Goal: Check status

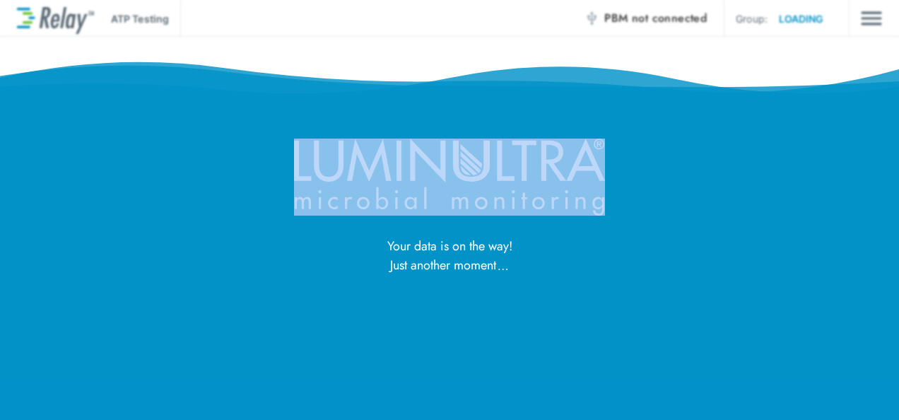
drag, startPoint x: 637, startPoint y: 219, endPoint x: 659, endPoint y: 168, distance: 55.4
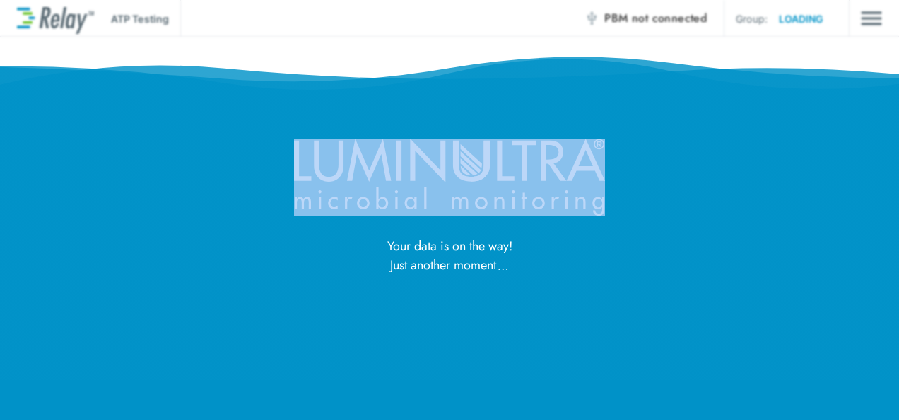
click at [659, 168] on div "Your data is on the way! Just another moment" at bounding box center [449, 137] width 899 height 275
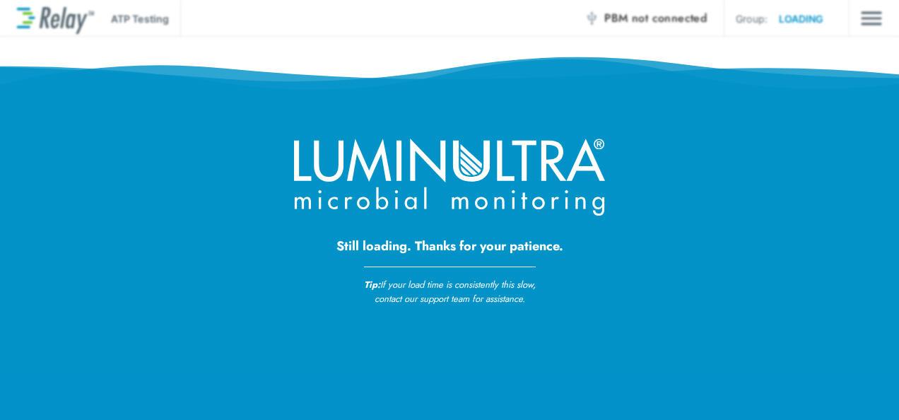
click at [596, 266] on div "Still loading. Thanks for your patience. Tip: If your load time is consistently…" at bounding box center [449, 223] width 311 height 169
click at [34, 95] on div "Still loading. Thanks for your patience. Tip: If your load time is consistently…" at bounding box center [449, 153] width 899 height 307
